Goal: Task Accomplishment & Management: Complete application form

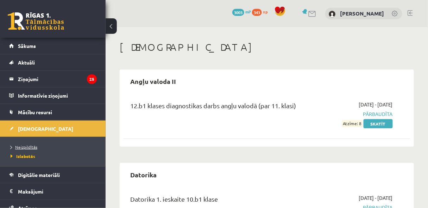
click at [29, 144] on link "Neizpildītās" at bounding box center [55, 147] width 88 height 6
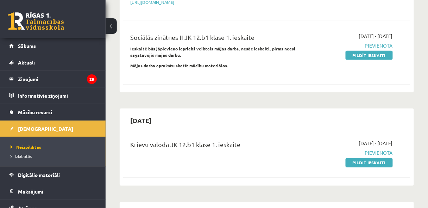
scroll to position [193, 0]
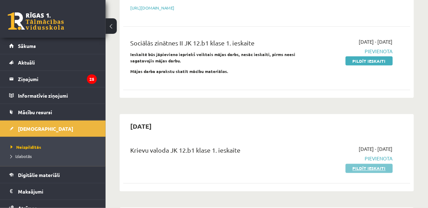
click at [365, 164] on link "Pildīt ieskaiti" at bounding box center [369, 168] width 47 height 9
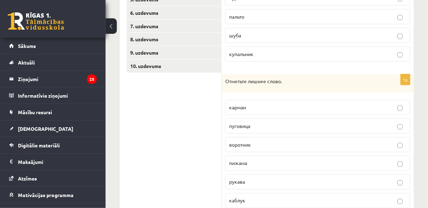
scroll to position [18, 0]
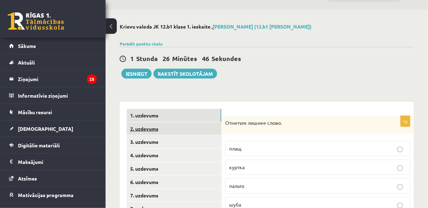
click at [153, 128] on link "2. uzdevums" at bounding box center [174, 128] width 95 height 13
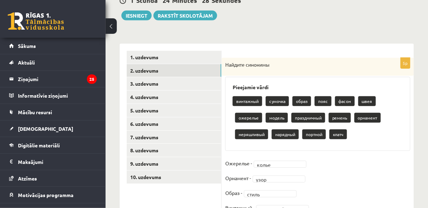
scroll to position [11, 0]
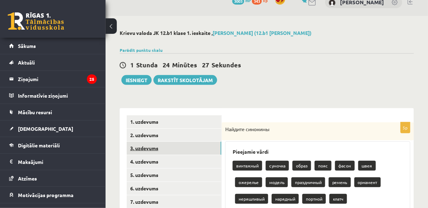
click at [154, 148] on link "3. uzdevums" at bounding box center [174, 147] width 95 height 13
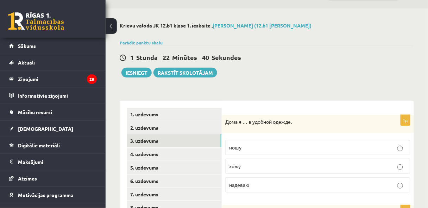
scroll to position [75, 0]
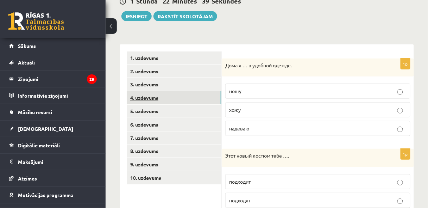
click at [147, 98] on link "4. uzdevums" at bounding box center [174, 97] width 95 height 13
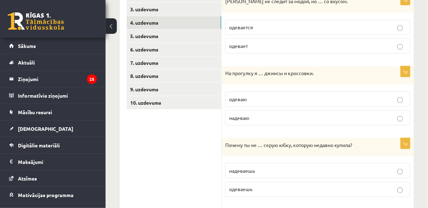
scroll to position [159, 0]
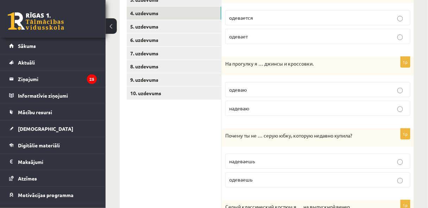
click at [402, 93] on label "одеваю" at bounding box center [317, 89] width 185 height 15
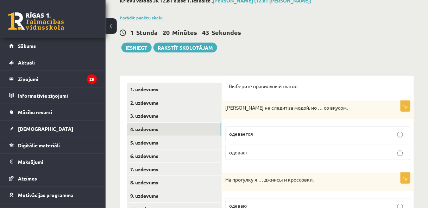
scroll to position [84, 0]
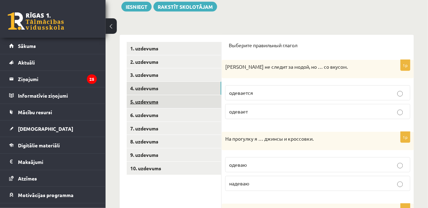
click at [165, 104] on link "5. uzdevums" at bounding box center [174, 101] width 95 height 13
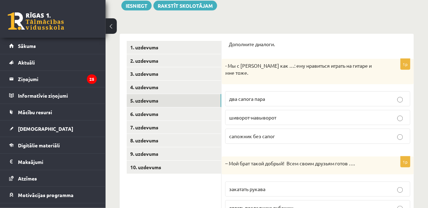
scroll to position [86, 0]
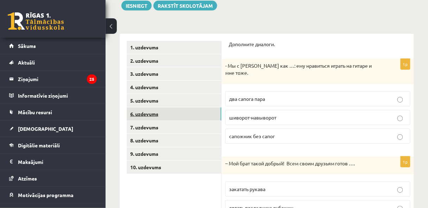
click at [163, 115] on link "6. uzdevums" at bounding box center [174, 113] width 95 height 13
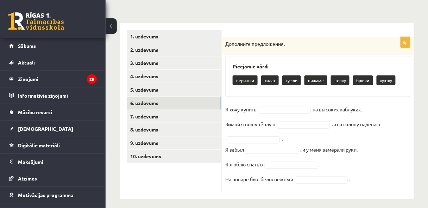
scroll to position [101, 0]
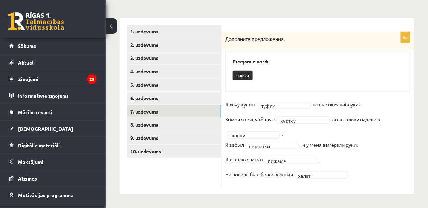
click at [165, 111] on link "7. uzdevums" at bounding box center [174, 111] width 95 height 13
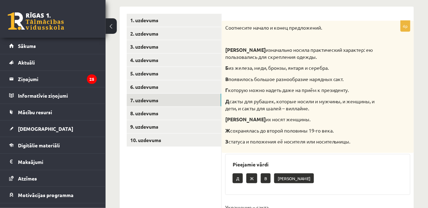
scroll to position [113, 0]
click at [154, 113] on link "8. uzdevums" at bounding box center [174, 113] width 95 height 13
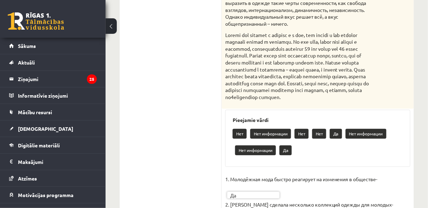
scroll to position [451, 0]
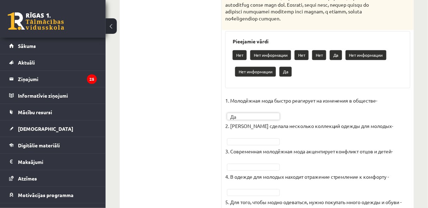
click at [240, 150] on fieldset "1. Молодёжная мода быстро реагирует на изменения в обществе- Да ** 2. [PERSON_N…" at bounding box center [317, 158] width 185 height 127
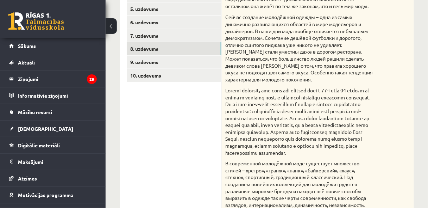
scroll to position [177, 0]
click at [151, 64] on link "9. uzdevums" at bounding box center [174, 62] width 95 height 13
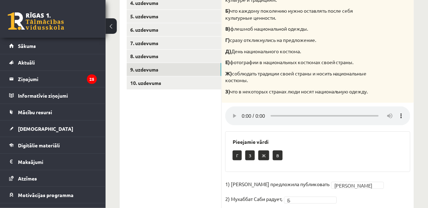
scroll to position [112, 0]
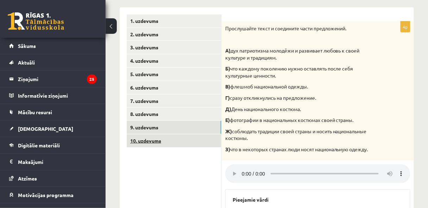
click at [184, 137] on link "10. uzdevums" at bounding box center [174, 140] width 95 height 13
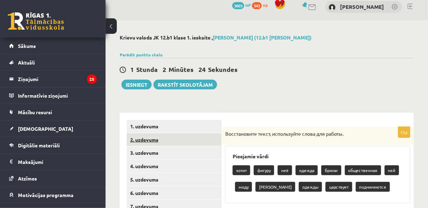
scroll to position [0, 0]
